Goal: Information Seeking & Learning: Learn about a topic

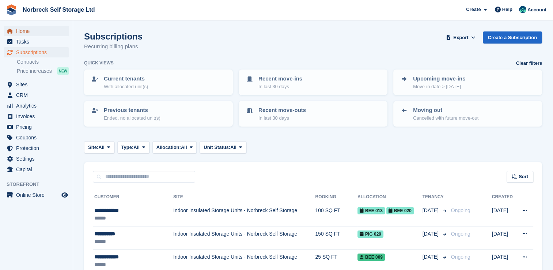
click at [24, 34] on span "Home" at bounding box center [38, 31] width 44 height 10
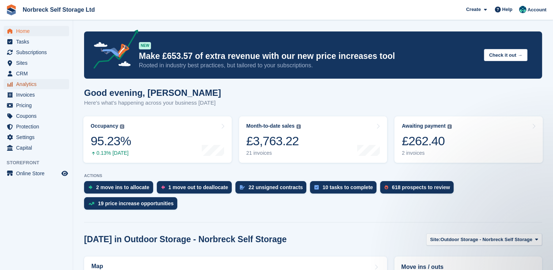
click at [37, 83] on span "Analytics" at bounding box center [38, 84] width 44 height 10
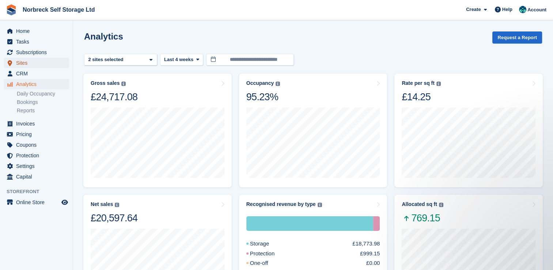
click at [26, 64] on span "Sites" at bounding box center [38, 63] width 44 height 10
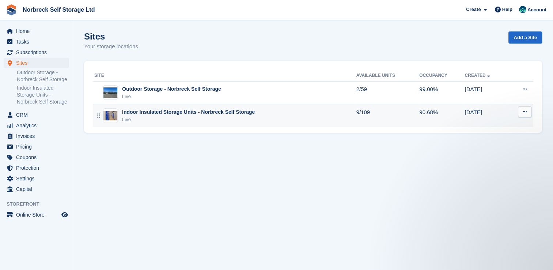
click at [169, 114] on div "Indoor Insulated Storage Units - Norbreck Self Storage" at bounding box center [188, 112] width 133 height 8
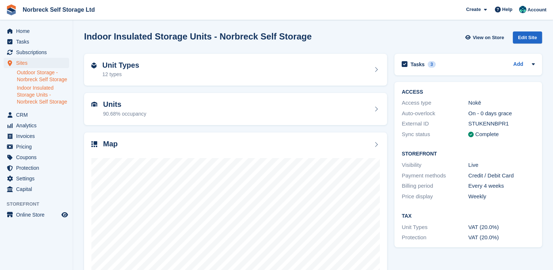
click at [44, 70] on link "Outdoor Storage - Norbreck Self Storage" at bounding box center [43, 76] width 52 height 14
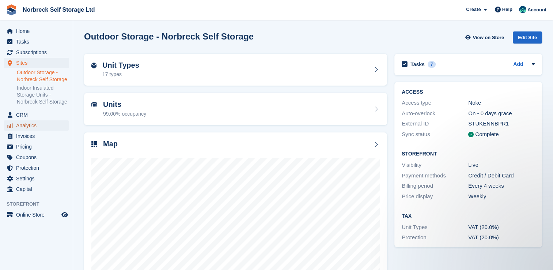
click at [31, 126] on span "Analytics" at bounding box center [38, 125] width 44 height 10
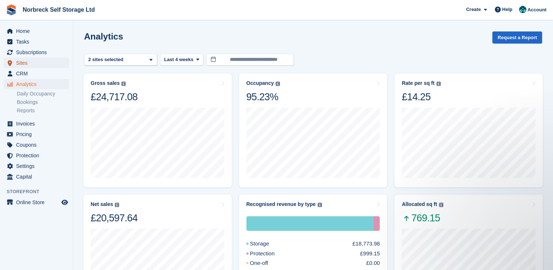
click at [26, 62] on span "Sites" at bounding box center [38, 63] width 44 height 10
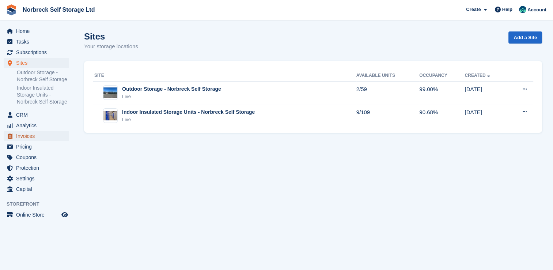
click at [39, 139] on span "Invoices" at bounding box center [38, 136] width 44 height 10
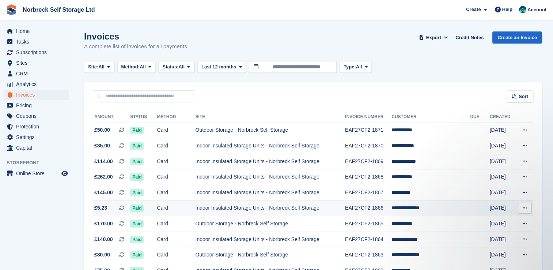
click at [117, 210] on span "£5.23 This is a recurring subscription invoice." at bounding box center [111, 208] width 37 height 8
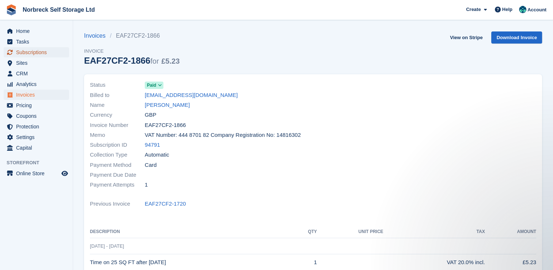
click at [38, 48] on span "Subscriptions" at bounding box center [38, 52] width 44 height 10
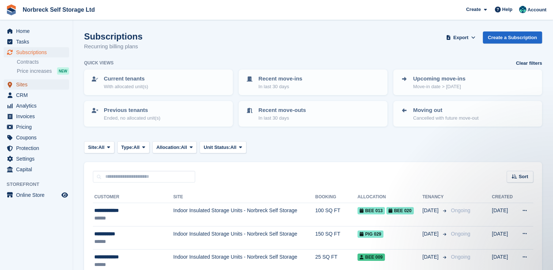
click at [28, 84] on span "Sites" at bounding box center [38, 84] width 44 height 10
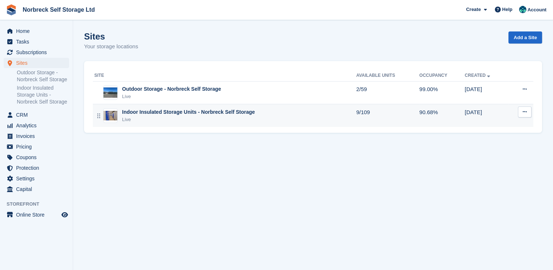
click at [137, 115] on div "Indoor Insulated Storage Units - Norbreck Self Storage" at bounding box center [188, 112] width 133 height 8
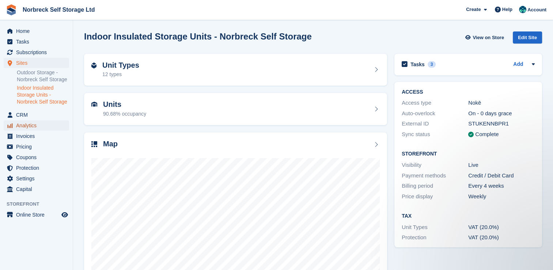
click at [35, 129] on span "Analytics" at bounding box center [38, 125] width 44 height 10
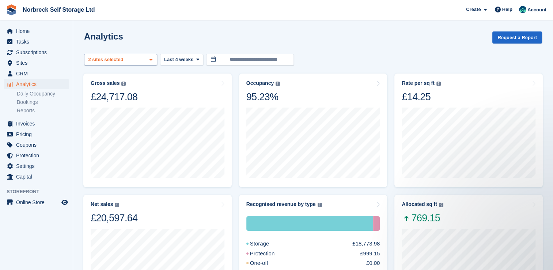
click at [151, 59] on icon at bounding box center [150, 59] width 3 height 5
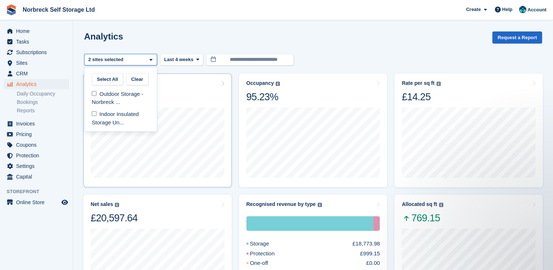
click at [170, 80] on div "Gross sales The sum of all finalised invoices, after discount and including tax…" at bounding box center [158, 91] width 134 height 23
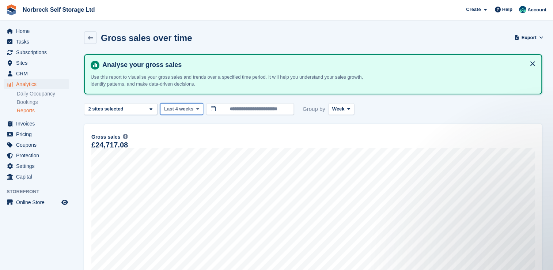
click at [196, 110] on icon at bounding box center [197, 108] width 3 height 5
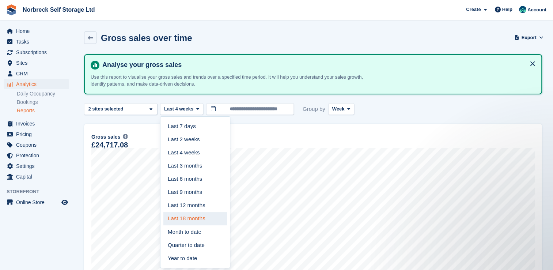
click at [196, 217] on link "Last 18 months" at bounding box center [195, 218] width 64 height 13
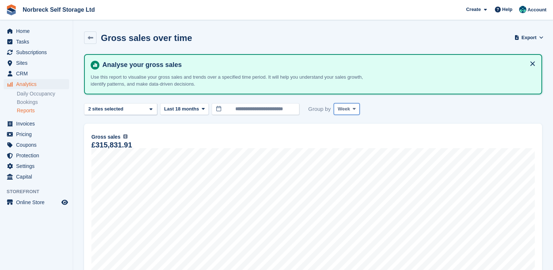
click at [353, 107] on icon at bounding box center [354, 108] width 3 height 5
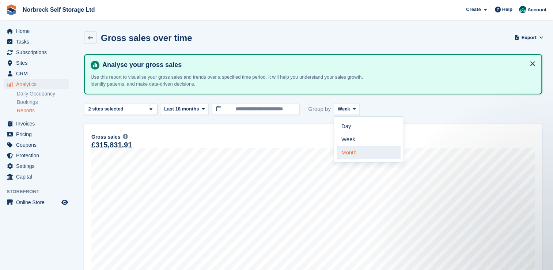
click at [351, 151] on link "Month" at bounding box center [369, 152] width 64 height 13
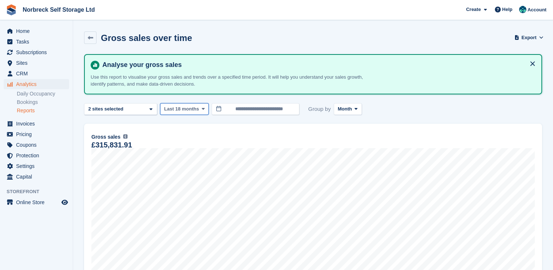
click at [202, 110] on icon at bounding box center [203, 108] width 3 height 5
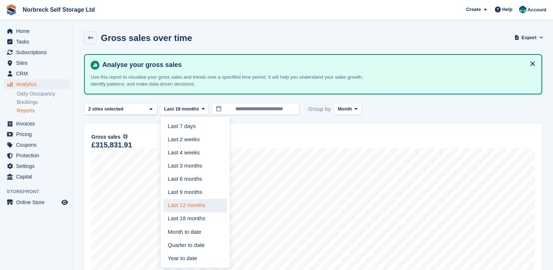
click at [194, 201] on link "Last 12 months" at bounding box center [195, 205] width 64 height 13
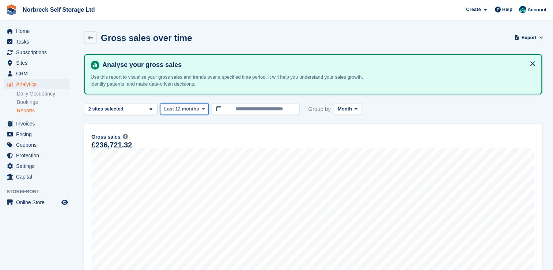
click at [202, 108] on icon at bounding box center [203, 108] width 3 height 5
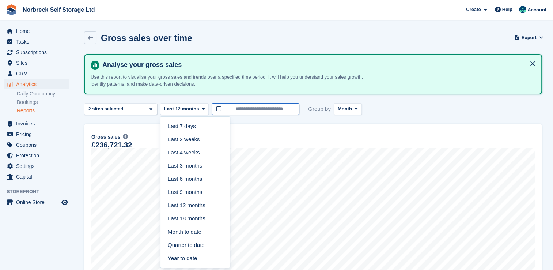
click at [216, 108] on input "**********" at bounding box center [256, 109] width 88 height 12
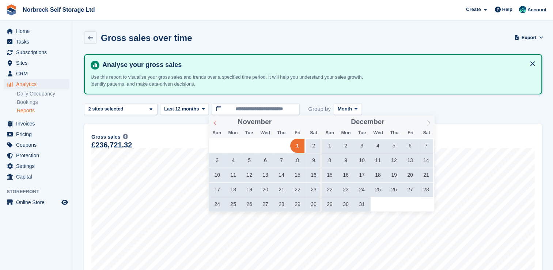
click at [215, 124] on icon at bounding box center [214, 122] width 3 height 5
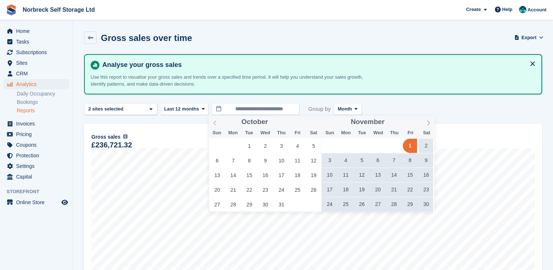
click at [215, 124] on icon at bounding box center [214, 122] width 3 height 5
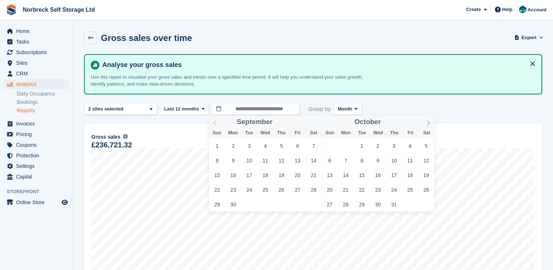
click at [215, 124] on icon at bounding box center [214, 122] width 3 height 5
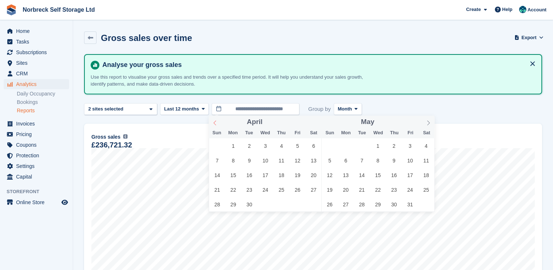
click at [215, 124] on icon at bounding box center [214, 122] width 5 height 5
type input "****"
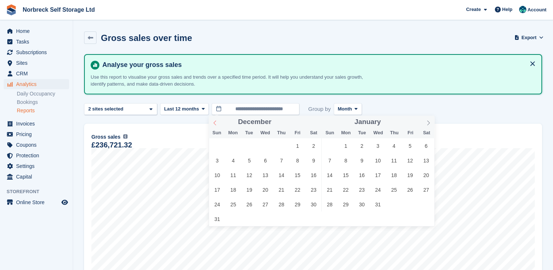
click at [215, 124] on icon at bounding box center [214, 122] width 5 height 5
type input "****"
click at [215, 124] on icon at bounding box center [214, 122] width 5 height 5
click at [248, 208] on span "31" at bounding box center [249, 204] width 14 height 14
type input "**********"
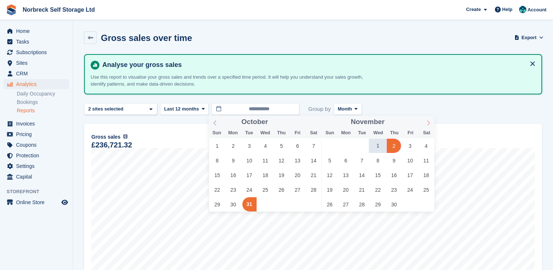
click at [427, 122] on icon at bounding box center [428, 122] width 5 height 5
type input "****"
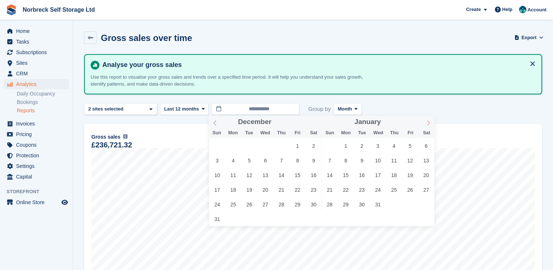
click at [427, 122] on icon at bounding box center [428, 122] width 5 height 5
type input "****"
click at [427, 122] on icon at bounding box center [428, 122] width 5 height 5
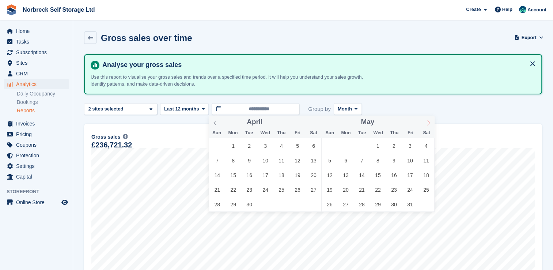
click at [427, 122] on icon at bounding box center [428, 122] width 5 height 5
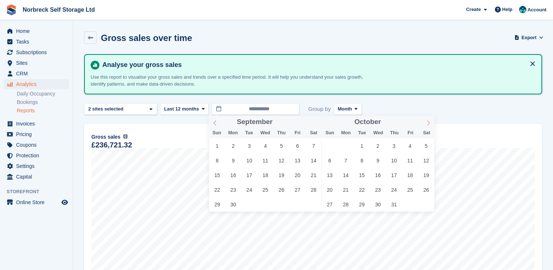
click at [427, 122] on icon at bounding box center [428, 122] width 5 height 5
type input "****"
click at [427, 122] on icon at bounding box center [428, 122] width 5 height 5
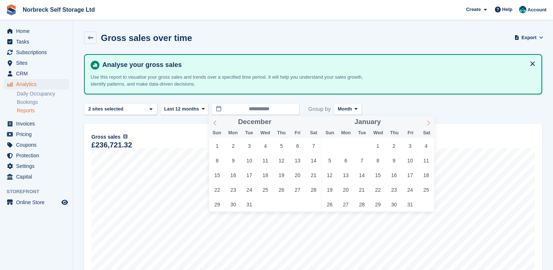
type input "****"
click at [427, 122] on icon at bounding box center [428, 122] width 5 height 5
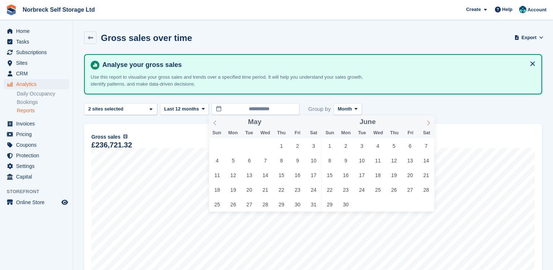
click at [427, 122] on icon at bounding box center [428, 122] width 5 height 5
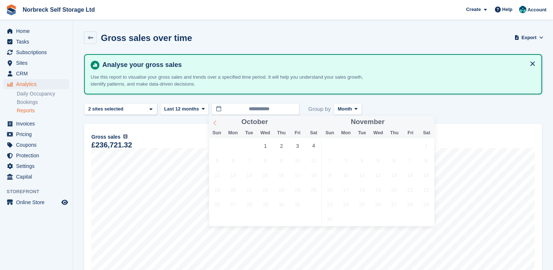
click at [215, 122] on icon at bounding box center [214, 122] width 5 height 5
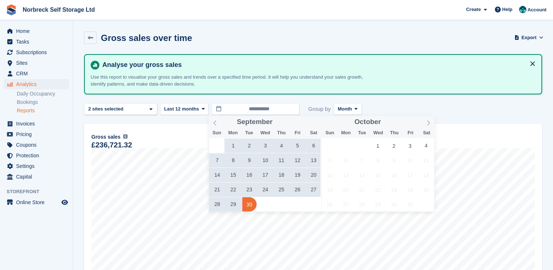
click at [249, 201] on span "30" at bounding box center [249, 204] width 14 height 14
type input "**********"
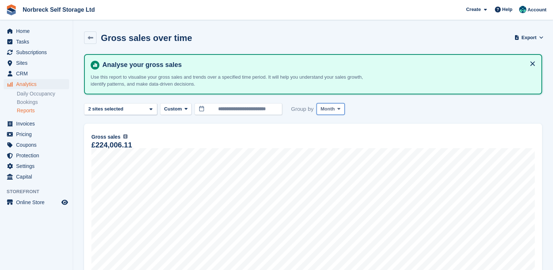
click at [337, 106] on icon at bounding box center [338, 108] width 3 height 5
click at [333, 137] on link "Week" at bounding box center [352, 139] width 64 height 13
click at [336, 109] on icon at bounding box center [336, 108] width 3 height 5
